Goal: Answer question/provide support

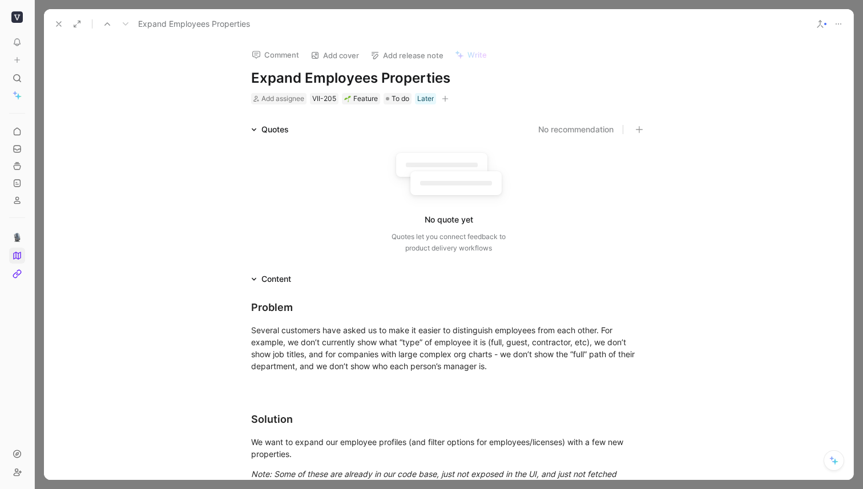
scroll to position [486, 0]
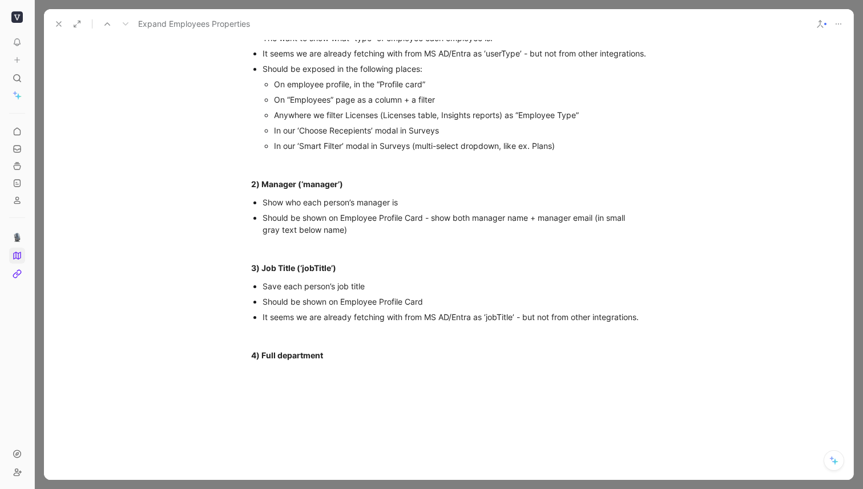
click at [378, 374] on div "Problem Several customers have asked us to make it easier to distinguish employ…" at bounding box center [449, 87] width 810 height 574
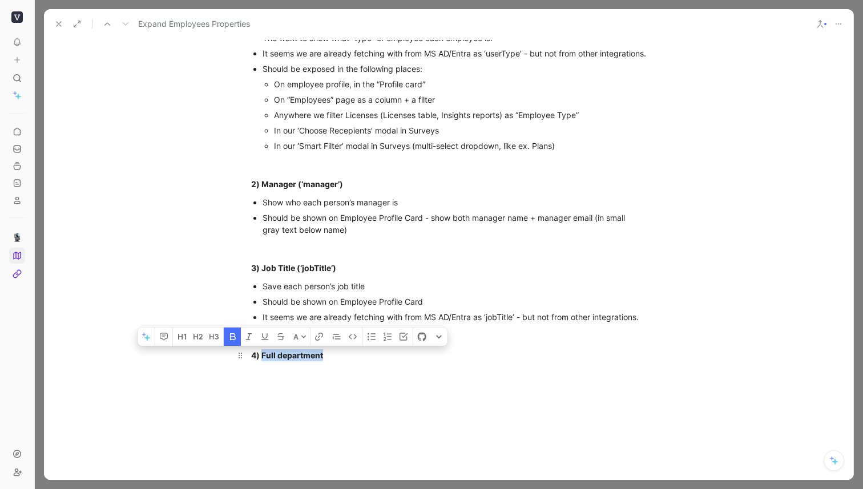
drag, startPoint x: 281, startPoint y: 367, endPoint x: 356, endPoint y: 372, distance: 75.5
click at [356, 361] on div "4) Full department" at bounding box center [448, 355] width 395 height 12
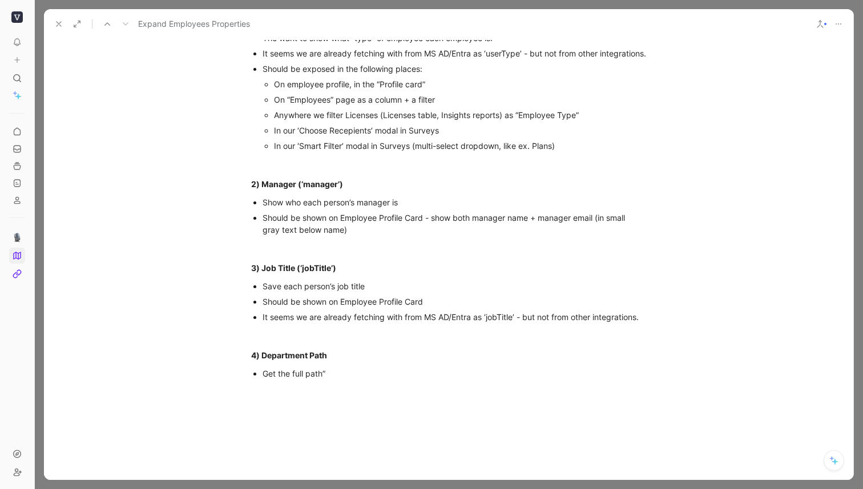
drag, startPoint x: 293, startPoint y: 385, endPoint x: 303, endPoint y: 385, distance: 9.1
click at [295, 380] on div "Get the full path”" at bounding box center [455, 374] width 384 height 12
click at [372, 380] on div "Get the “full path”" at bounding box center [455, 374] width 384 height 12
drag, startPoint x: 267, startPoint y: 384, endPoint x: 272, endPoint y: 379, distance: 7.7
click at [267, 380] on div "Get the “full path” of each employees department" at bounding box center [455, 374] width 384 height 12
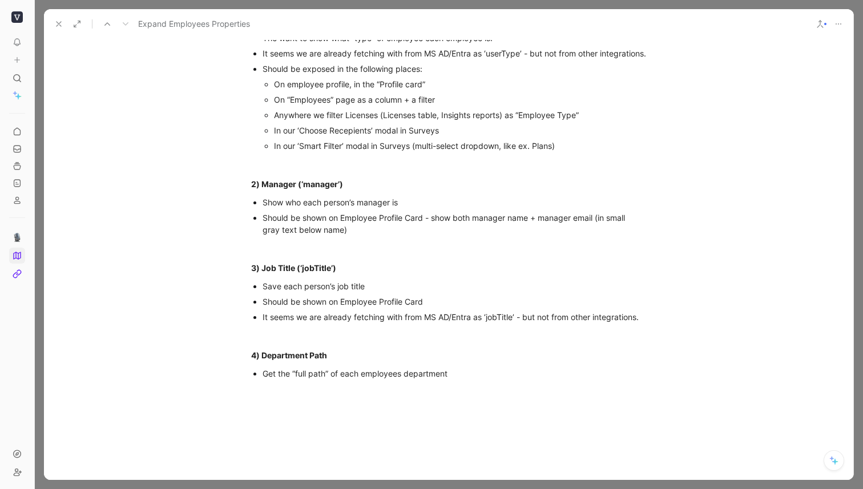
click at [544, 380] on div "Get the “full path” of each employees department" at bounding box center [455, 374] width 384 height 12
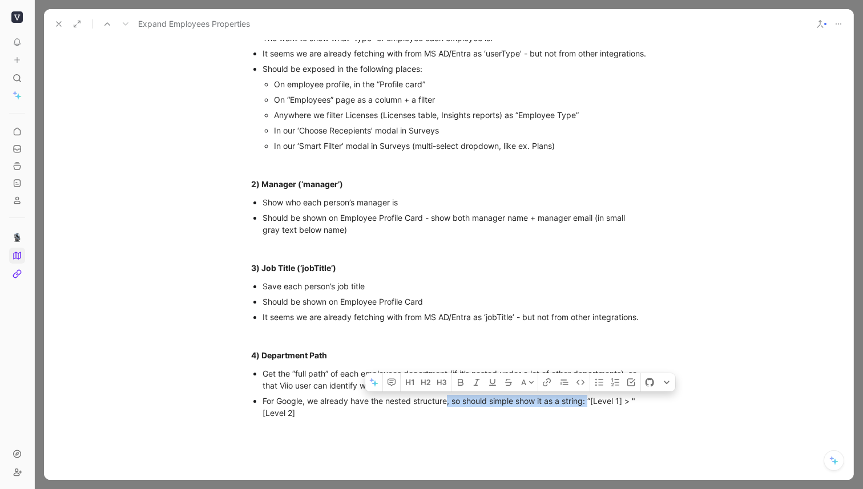
drag, startPoint x: 591, startPoint y: 413, endPoint x: 448, endPoint y: 411, distance: 142.7
click at [448, 411] on div "For Google, we already have the nested structure, so should simple show it as a…" at bounding box center [455, 407] width 384 height 24
copy div ", so should simple show it as a string:"
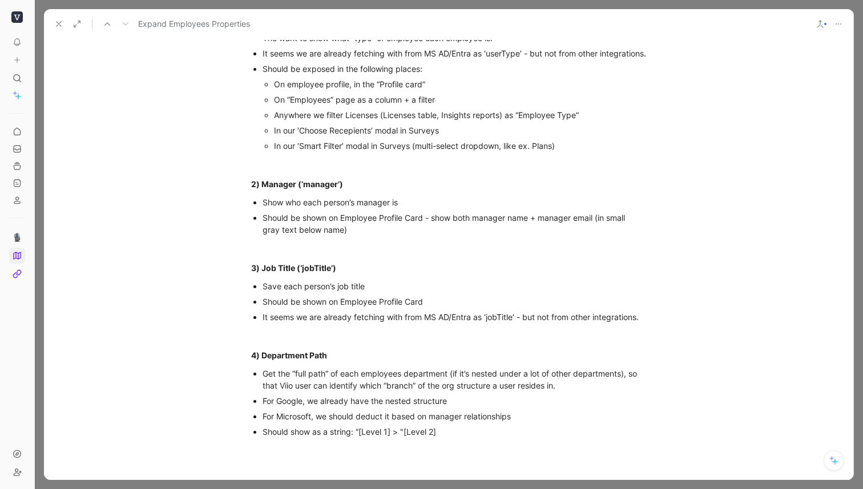
click at [468, 438] on div "Should show as a string: “[Level 1] > "[Level 2]" at bounding box center [455, 432] width 384 height 12
click at [569, 407] on div "For Google, we already have the nested structure" at bounding box center [455, 401] width 384 height 12
